Goal: Information Seeking & Learning: Learn about a topic

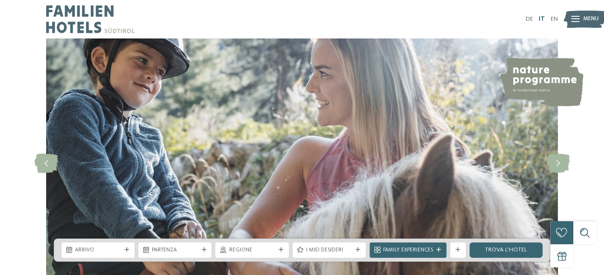
click at [542, 16] on link "IT" at bounding box center [541, 19] width 6 height 6
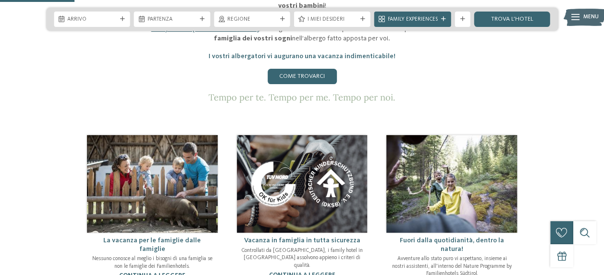
scroll to position [480, 0]
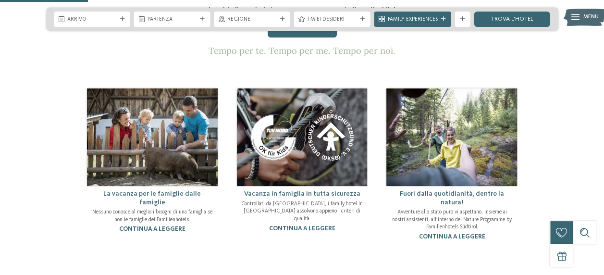
click at [154, 188] on div "La vacanza per le famiglie dalle famiglie Nessuno conosce al meglio i bisogni d…" at bounding box center [152, 211] width 131 height 50
click at [158, 226] on link "continua a leggere" at bounding box center [152, 229] width 66 height 6
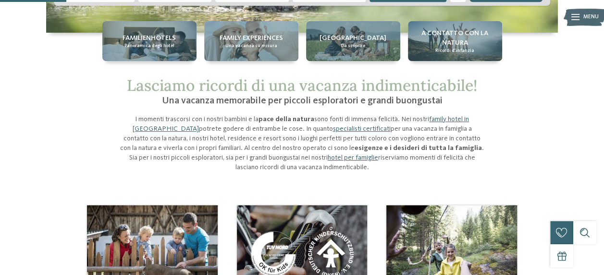
scroll to position [144, 0]
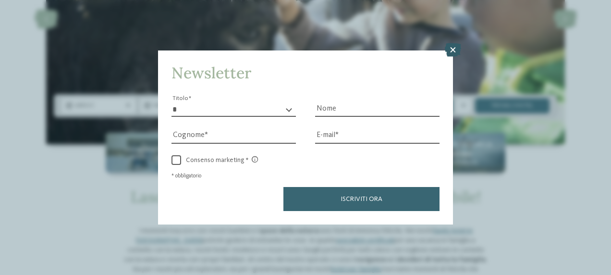
click at [454, 46] on icon at bounding box center [453, 49] width 16 height 13
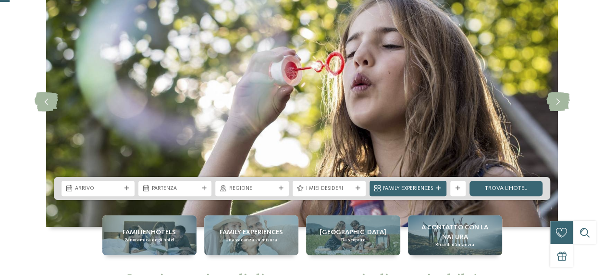
scroll to position [0, 0]
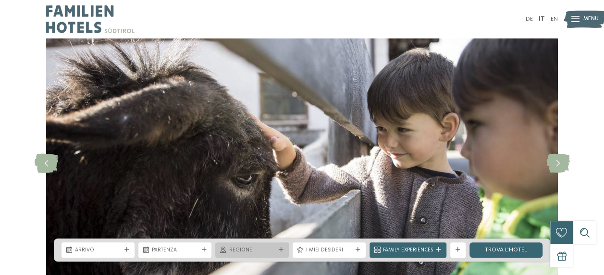
click at [239, 250] on span "Regione" at bounding box center [252, 250] width 46 height 8
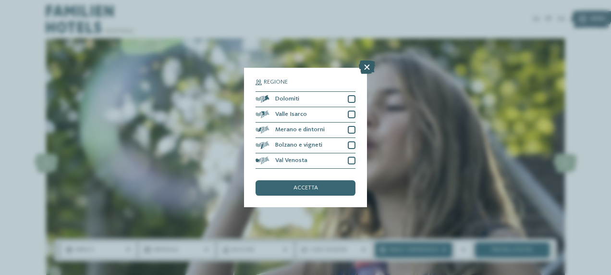
click at [369, 66] on icon at bounding box center [367, 67] width 16 height 13
